Goal: Task Accomplishment & Management: Manage account settings

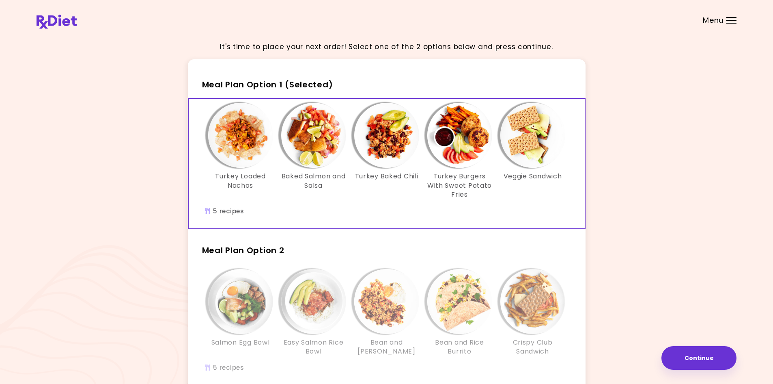
click at [694, 205] on div "It's time to place your next order! Select one of the 2 options below and press…" at bounding box center [387, 237] width 700 height 405
click at [640, 81] on div "It's time to place your next order! Select one of the 2 options below and press…" at bounding box center [387, 237] width 700 height 405
click at [660, 105] on div "It's time to place your next order! Select one of the 2 options below and press…" at bounding box center [387, 237] width 700 height 405
click at [656, 58] on div "It's time to place your next order! Select one of the 2 options below and press…" at bounding box center [387, 237] width 700 height 405
drag, startPoint x: 614, startPoint y: 162, endPoint x: 614, endPoint y: 180, distance: 17.5
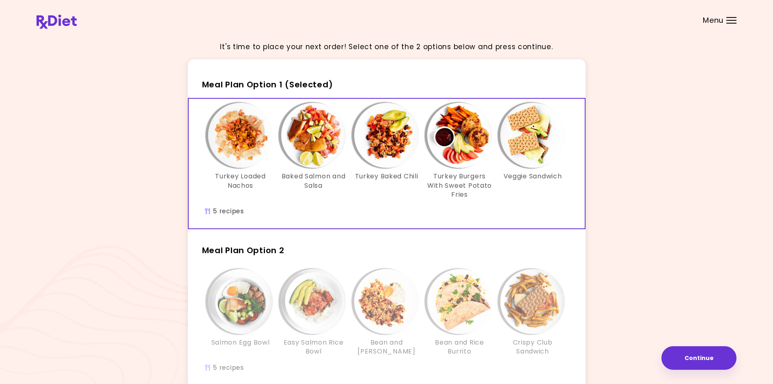
click at [614, 180] on div "It's time to place your next order! Select one of the 2 options below and press…" at bounding box center [387, 237] width 700 height 405
click at [663, 298] on div "It's time to place your next order! Select one of the 2 options below and press…" at bounding box center [387, 237] width 700 height 405
click at [126, 221] on div "It's time to place your next order! Select one of the 2 options below and press…" at bounding box center [387, 237] width 700 height 405
click at [728, 22] on div "Menu" at bounding box center [732, 20] width 10 height 6
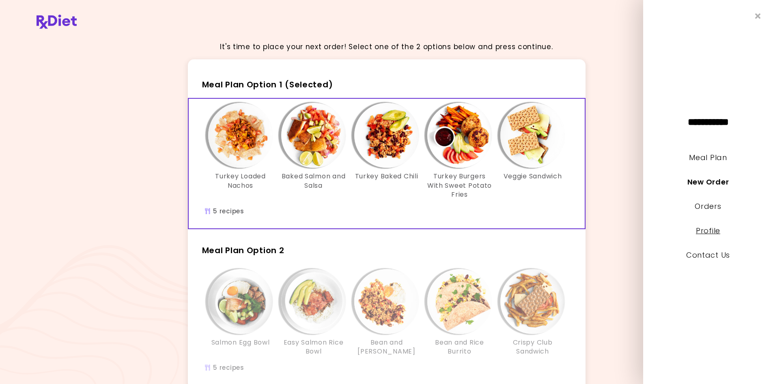
click at [708, 232] on link "Profile" at bounding box center [708, 230] width 24 height 10
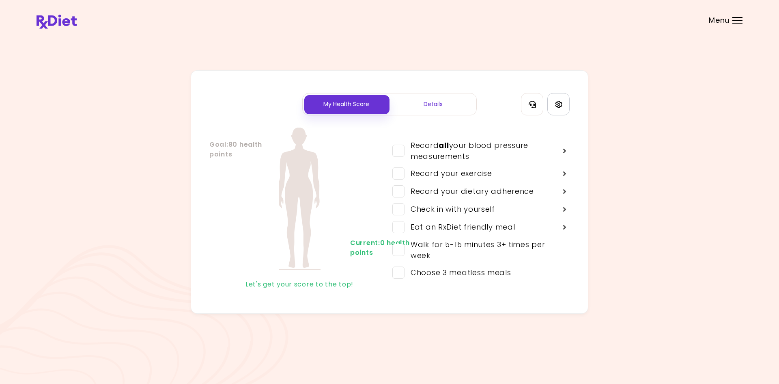
click at [561, 108] on link "Settings" at bounding box center [559, 104] width 22 height 22
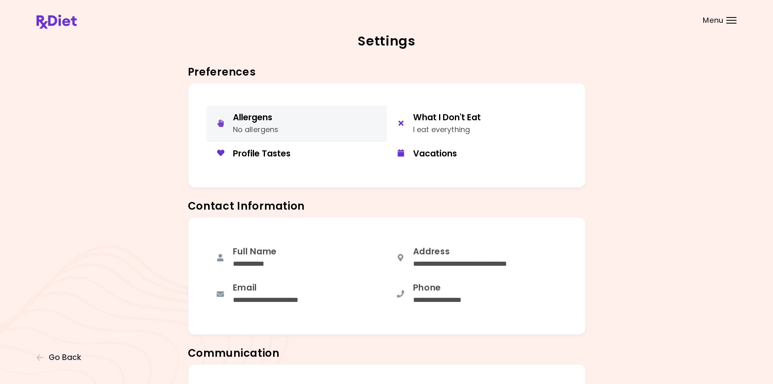
click at [252, 111] on button "Allergens No allergens" at bounding box center [297, 124] width 180 height 36
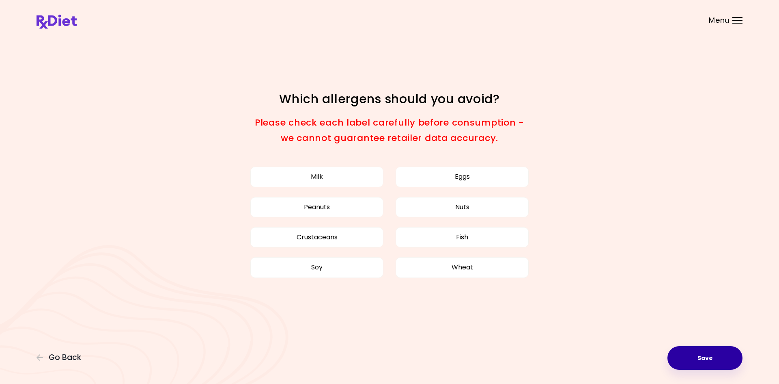
click at [715, 365] on button "Save" at bounding box center [705, 358] width 75 height 24
